Goal: Task Accomplishment & Management: Use online tool/utility

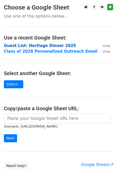
click at [47, 47] on strong "Guest List: Heritage Dinner 2025" at bounding box center [40, 45] width 72 height 5
click at [38, 45] on strong "Guest List: Heritage Dinner 2025" at bounding box center [40, 45] width 72 height 5
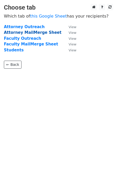
click at [34, 34] on strong "Attorney MailMerge Sheet" at bounding box center [32, 32] width 57 height 5
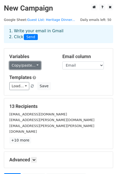
click at [33, 66] on link "Copy/paste..." at bounding box center [25, 66] width 32 height 8
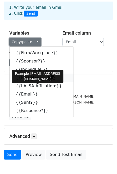
scroll to position [25, 0]
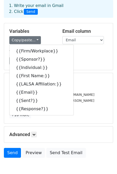
click at [80, 52] on h5 "Templates" at bounding box center [58, 52] width 98 height 6
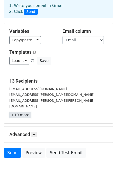
click at [23, 112] on link "+10 more" at bounding box center [20, 115] width 22 height 6
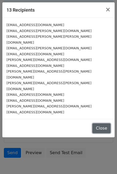
click at [100, 124] on button "Close" at bounding box center [101, 129] width 18 height 10
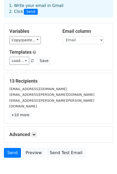
scroll to position [47, 0]
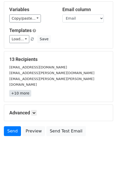
click at [23, 90] on link "+10 more" at bounding box center [20, 93] width 22 height 6
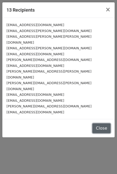
click at [102, 124] on button "Close" at bounding box center [101, 129] width 18 height 10
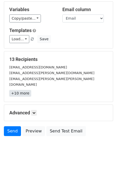
click at [21, 90] on link "+10 more" at bounding box center [20, 93] width 22 height 6
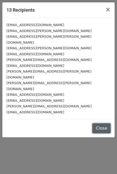
click at [99, 124] on button "Close" at bounding box center [101, 129] width 18 height 10
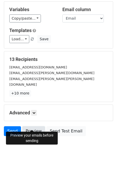
click at [37, 127] on link "Preview" at bounding box center [33, 132] width 23 height 10
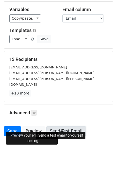
click at [59, 127] on link "Send Test Email" at bounding box center [65, 132] width 39 height 10
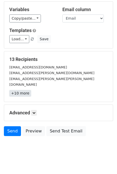
click at [17, 90] on link "+10 more" at bounding box center [20, 93] width 22 height 6
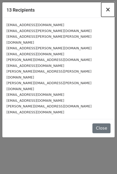
click at [108, 8] on span "×" at bounding box center [107, 9] width 5 height 7
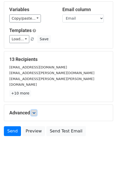
click at [35, 112] on icon at bounding box center [33, 113] width 3 height 3
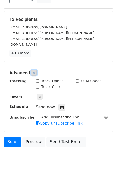
scroll to position [88, 0]
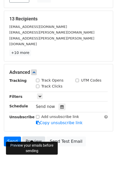
click at [34, 137] on link "Preview" at bounding box center [33, 142] width 23 height 10
click at [61, 105] on icon at bounding box center [61, 107] width 3 height 4
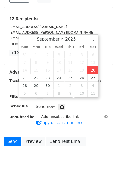
type input "2025-09-20 16:58"
type input "04"
type input "58"
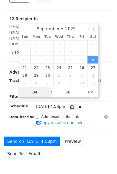
scroll to position [0, 0]
select select "9"
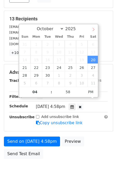
click at [93, 30] on icon at bounding box center [94, 30] width 4 height 4
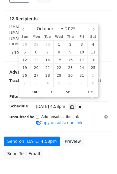
click at [51, 17] on h5 "13 Recipients" at bounding box center [58, 19] width 98 height 6
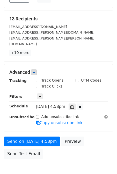
click at [61, 105] on span "Sat, Sep 20, 4:58pm" at bounding box center [50, 107] width 29 height 5
click at [60, 105] on span "Sat, Sep 20, 4:58pm" at bounding box center [50, 107] width 29 height 5
click at [82, 105] on icon at bounding box center [80, 107] width 3 height 4
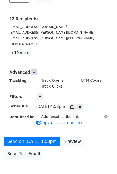
select select "8"
type input "57"
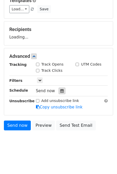
click at [60, 91] on div "Tracking Track Opens UTM Codes Track Clicks Filters Only include spreadsheet ro…" at bounding box center [58, 86] width 98 height 48
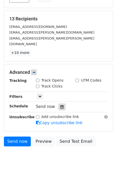
click at [62, 104] on div at bounding box center [62, 107] width 7 height 7
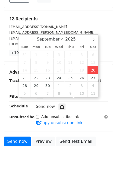
type input "2025-09-20 16:58"
type input "58"
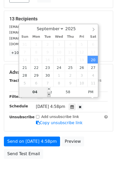
type input "04"
click at [50, 95] on span at bounding box center [49, 94] width 4 height 5
type input "2025-09-20 17:58"
type input "05"
click at [48, 89] on span at bounding box center [49, 89] width 4 height 5
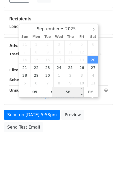
click at [65, 93] on input "58" at bounding box center [68, 92] width 32 height 10
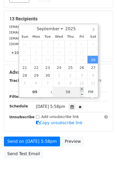
type input "2025-09-20 18:00"
type input "06"
type input "00"
click at [82, 88] on span at bounding box center [82, 89] width 4 height 5
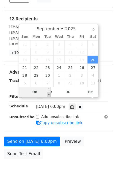
type input "2025-09-20 17:00"
type input "05"
click at [49, 95] on span at bounding box center [49, 94] width 4 height 5
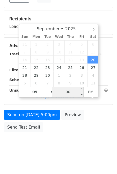
click at [70, 93] on input "00" at bounding box center [68, 92] width 32 height 10
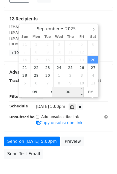
click at [71, 92] on input "00" at bounding box center [68, 92] width 32 height 10
type input "05"
type input "2025-09-20 17:05"
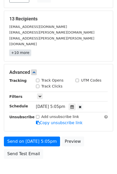
click at [24, 50] on link "+10 more" at bounding box center [20, 53] width 22 height 6
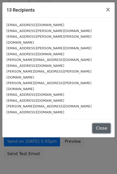
click at [105, 124] on button "Close" at bounding box center [101, 129] width 18 height 10
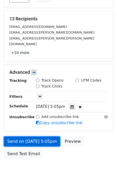
click at [50, 137] on link "Send on Sep 20 at 5:05pm" at bounding box center [32, 142] width 56 height 10
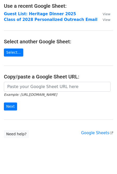
scroll to position [37, 0]
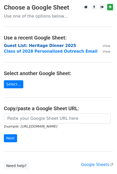
click at [42, 46] on strong "Guest List: Heritage Dinner 2025" at bounding box center [40, 45] width 72 height 5
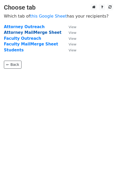
click at [33, 34] on strong "Attorney MailMerge Sheet" at bounding box center [32, 32] width 57 height 5
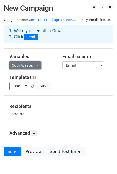
click at [28, 63] on link "Copy/paste..." at bounding box center [25, 66] width 32 height 8
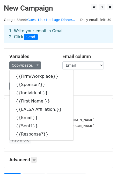
click at [81, 76] on h5 "Templates" at bounding box center [58, 78] width 98 height 6
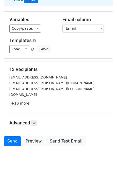
scroll to position [39, 0]
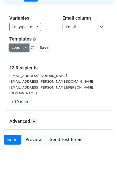
click at [26, 47] on link "Load..." at bounding box center [19, 48] width 20 height 8
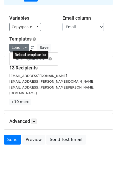
click at [31, 48] on span at bounding box center [32, 47] width 3 height 3
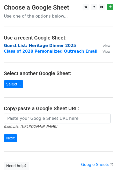
click at [54, 46] on strong "Guest List: Heritage Dinner 2025" at bounding box center [40, 45] width 72 height 5
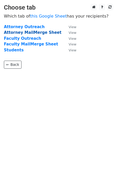
click at [35, 33] on strong "Attorney MailMerge Sheet" at bounding box center [32, 32] width 57 height 5
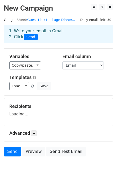
click at [27, 70] on div "Variables Copy/paste... {{Firm/Workplace}} {{Sponsor?}} {{Individual:}} {{First…" at bounding box center [58, 72] width 109 height 47
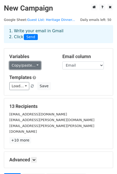
click at [26, 66] on link "Copy/paste..." at bounding box center [25, 66] width 32 height 8
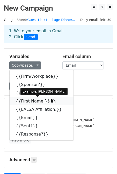
click at [32, 103] on link "{{First Name:}}" at bounding box center [42, 101] width 64 height 8
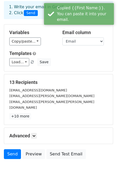
scroll to position [31, 0]
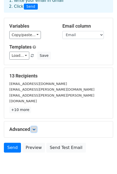
click at [33, 127] on link at bounding box center [34, 130] width 6 height 6
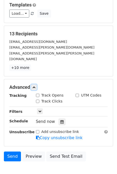
scroll to position [73, 0]
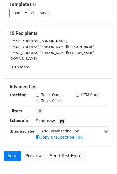
click at [38, 93] on input "Track Opens" at bounding box center [37, 94] width 3 height 3
checkbox input "true"
click at [37, 99] on input "Track Clicks" at bounding box center [37, 100] width 3 height 3
checkbox input "true"
click at [19, 64] on link "+10 more" at bounding box center [20, 67] width 22 height 6
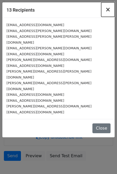
click at [110, 8] on span "×" at bounding box center [107, 9] width 5 height 7
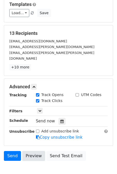
click at [35, 154] on link "Preview" at bounding box center [33, 156] width 23 height 10
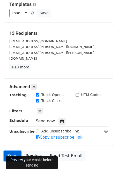
click at [13, 151] on link "Send" at bounding box center [12, 156] width 17 height 10
